Goal: Check status: Check status

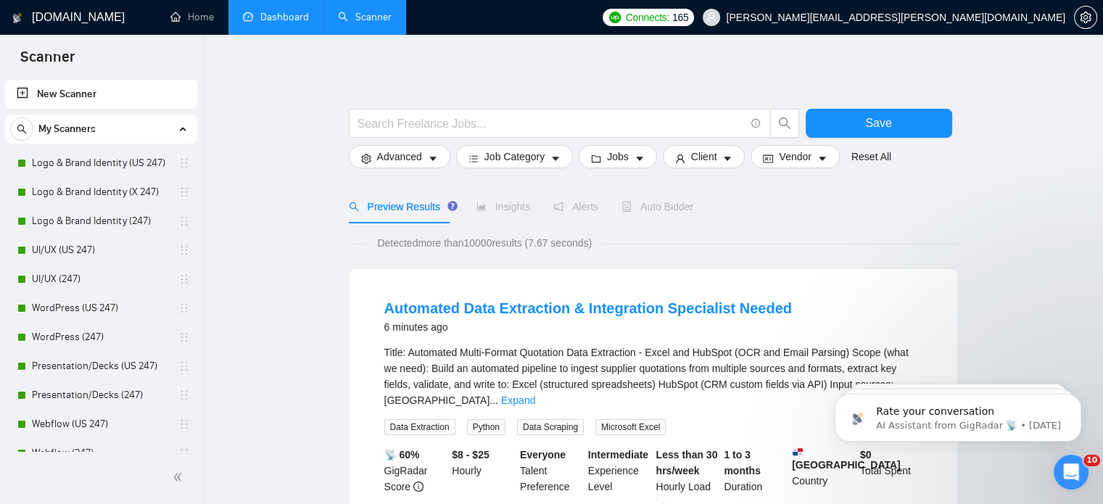
click at [289, 22] on link "Dashboard" at bounding box center [276, 17] width 66 height 12
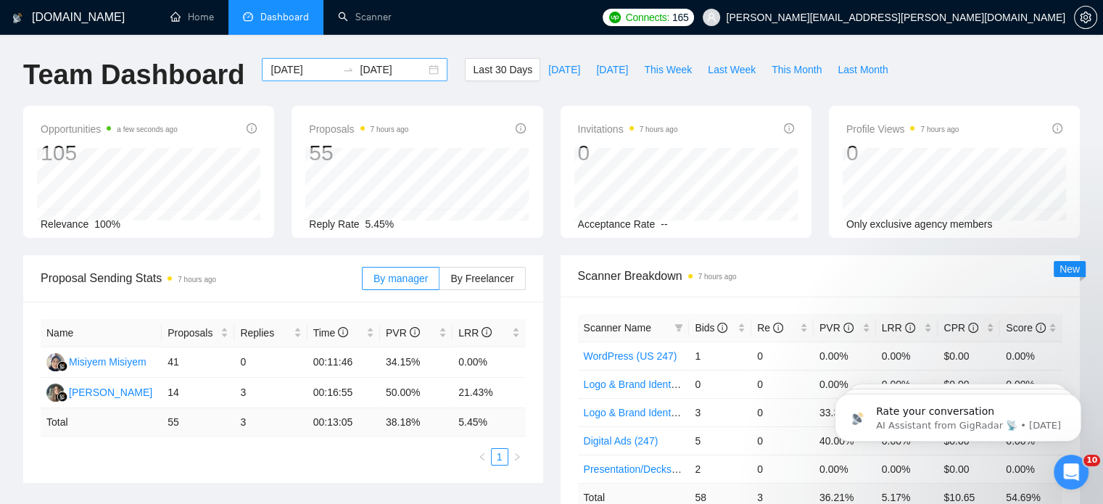
click at [299, 71] on input "[DATE]" at bounding box center [304, 70] width 66 height 16
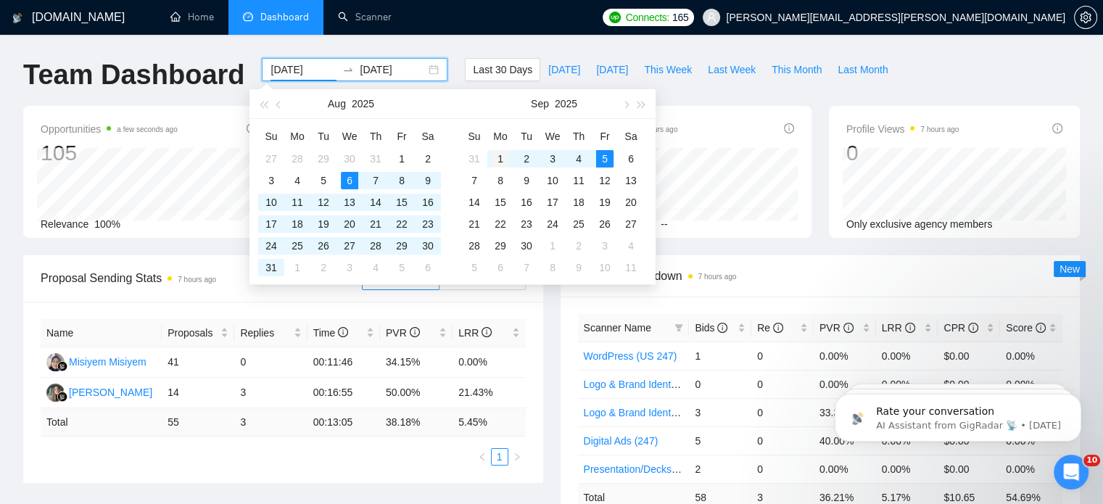
type input "[DATE]"
click at [498, 153] on div "1" at bounding box center [500, 158] width 17 height 17
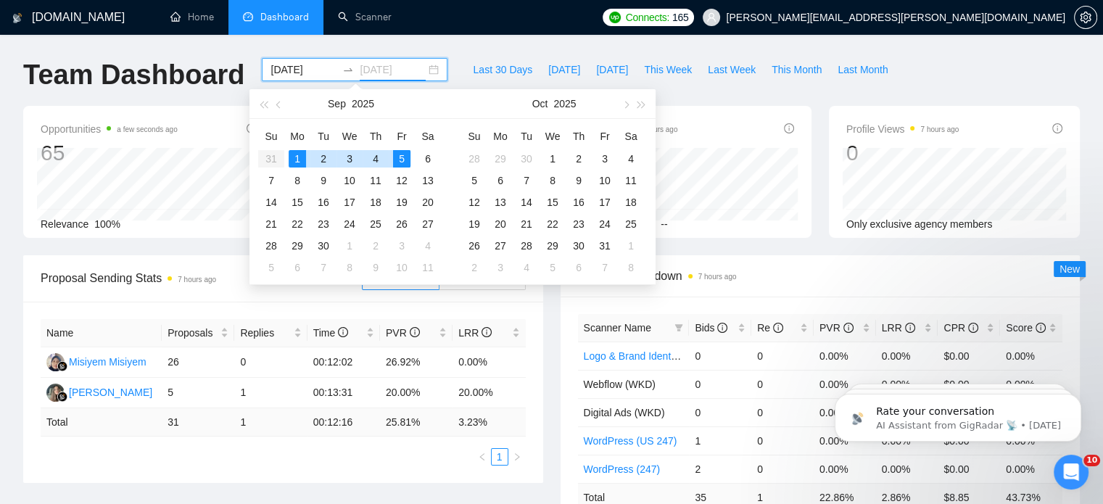
type input "[DATE]"
click at [406, 156] on div "5" at bounding box center [401, 158] width 17 height 17
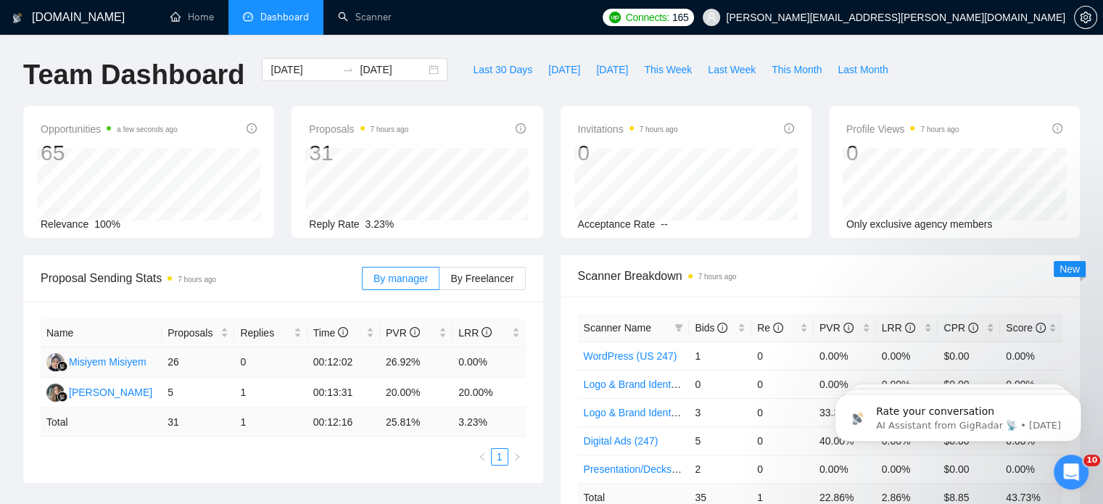
click at [405, 365] on td "26.92%" at bounding box center [416, 362] width 73 height 30
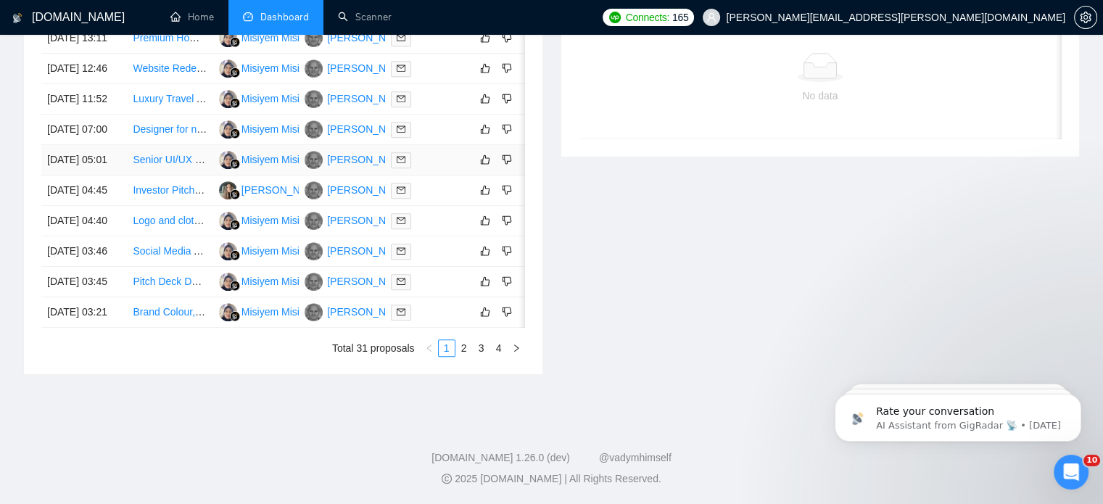
scroll to position [747, 0]
click at [459, 356] on link "2" at bounding box center [464, 348] width 16 height 16
click at [480, 356] on link "3" at bounding box center [482, 348] width 16 height 16
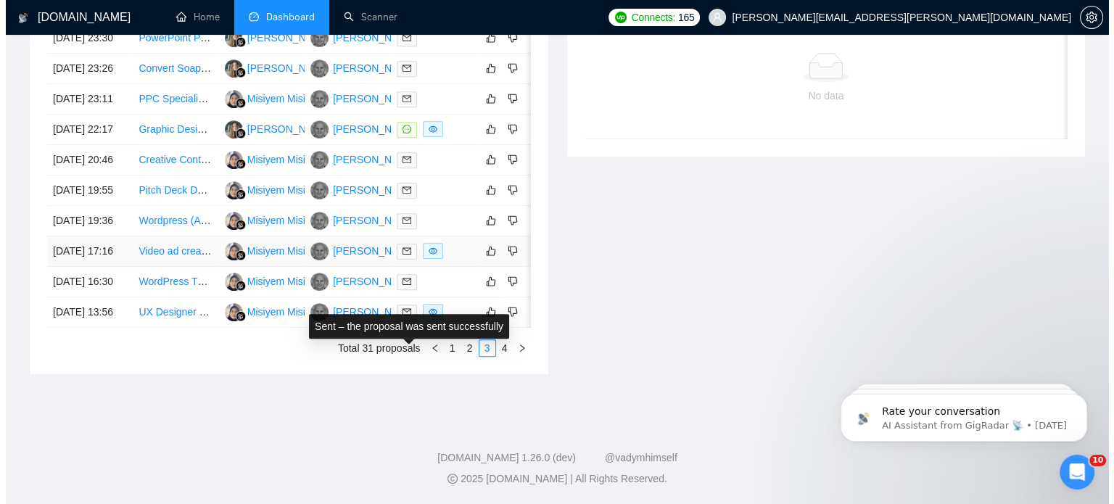
scroll to position [0, 23]
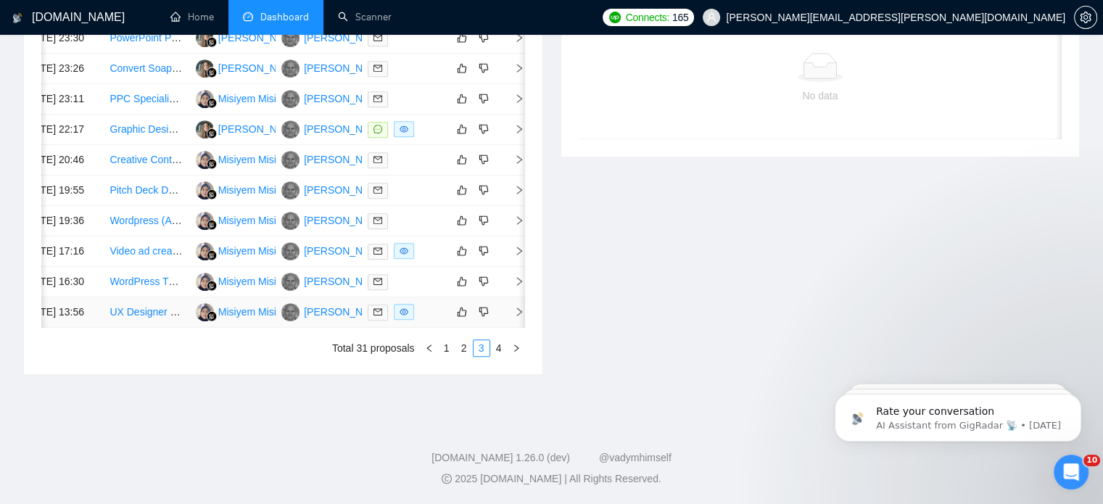
click at [520, 317] on icon "right" at bounding box center [519, 312] width 10 height 10
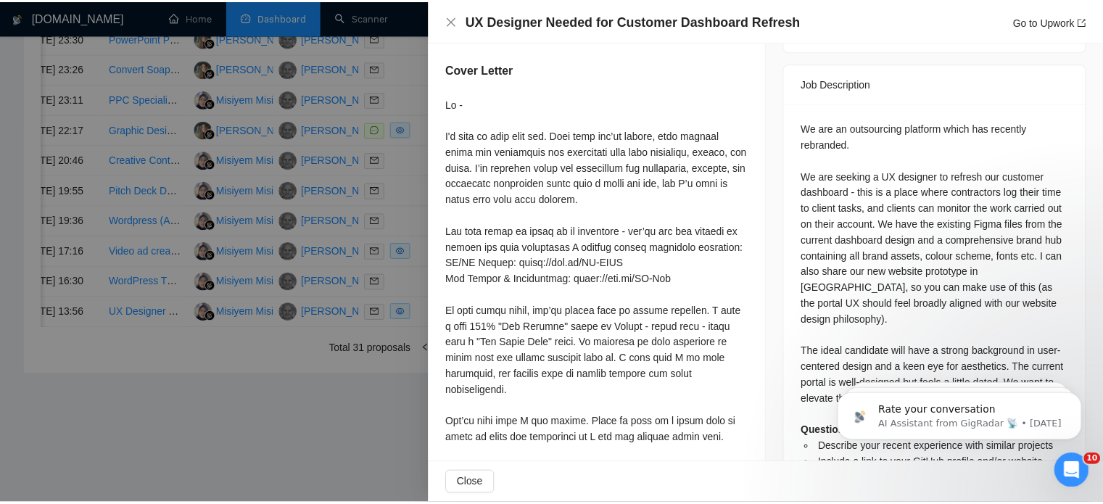
scroll to position [643, 0]
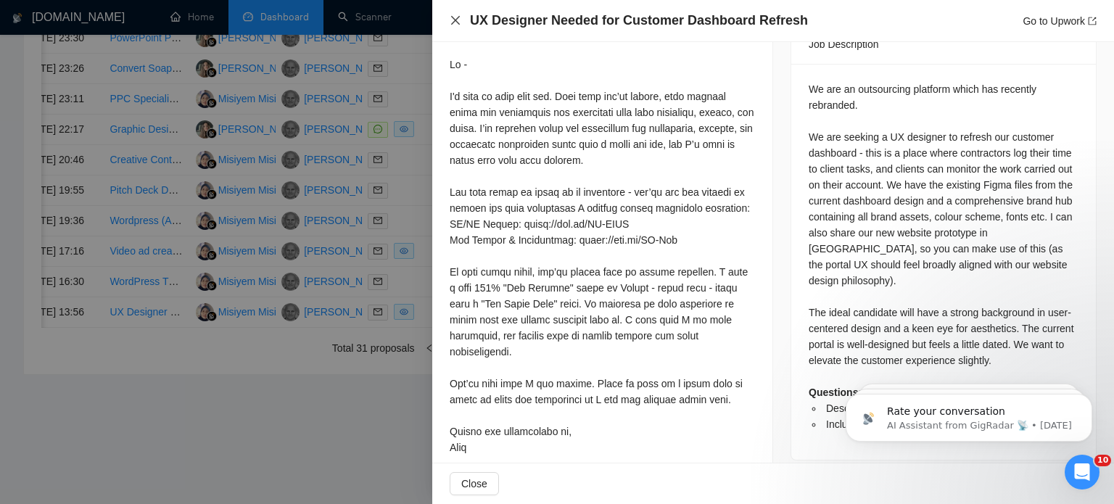
click at [460, 25] on icon "close" at bounding box center [456, 21] width 12 height 12
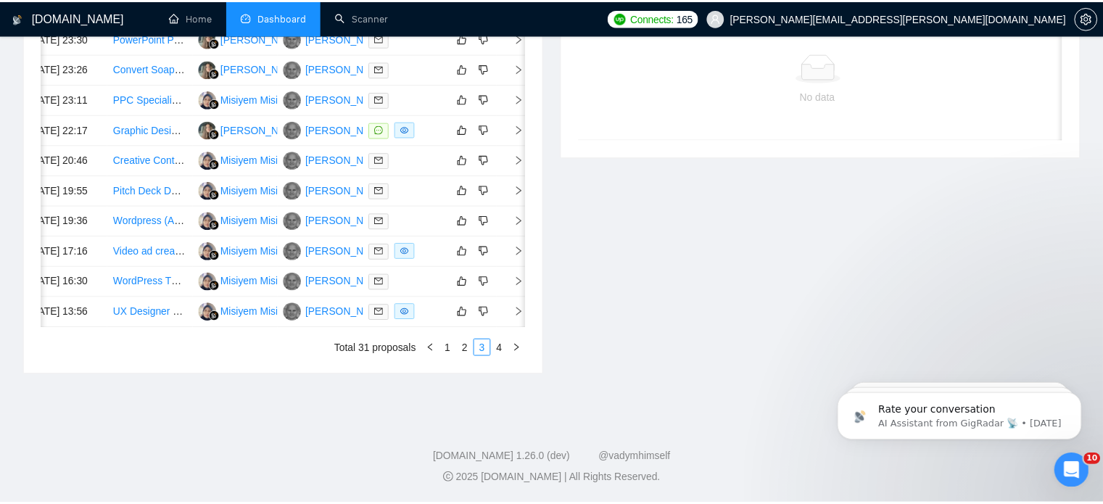
scroll to position [0, 18]
